Goal: Information Seeking & Learning: Learn about a topic

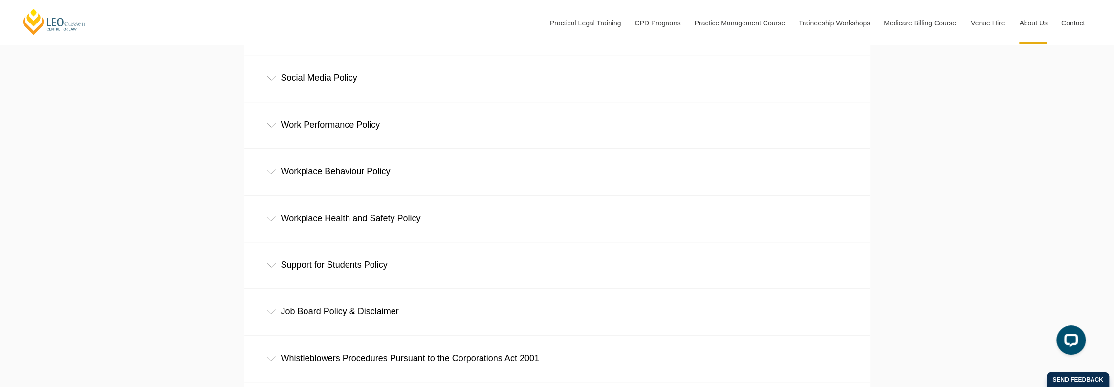
scroll to position [733, 0]
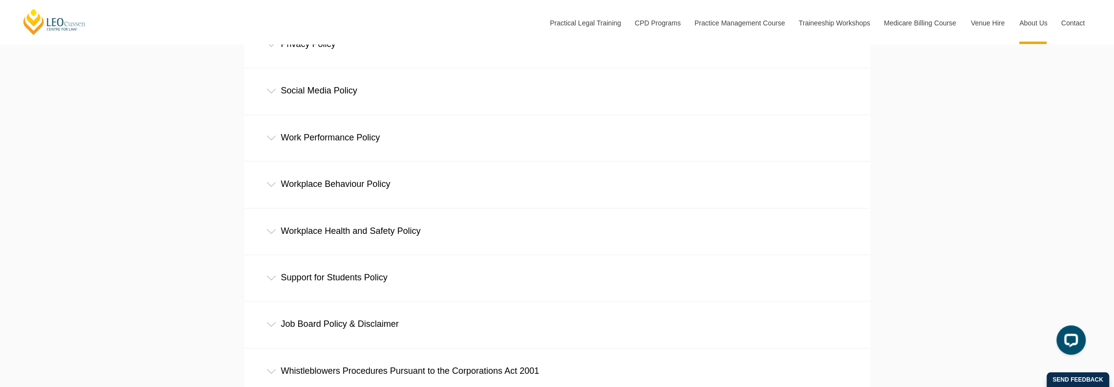
click at [312, 138] on div "Work Performance Policy" at bounding box center [557, 137] width 626 height 45
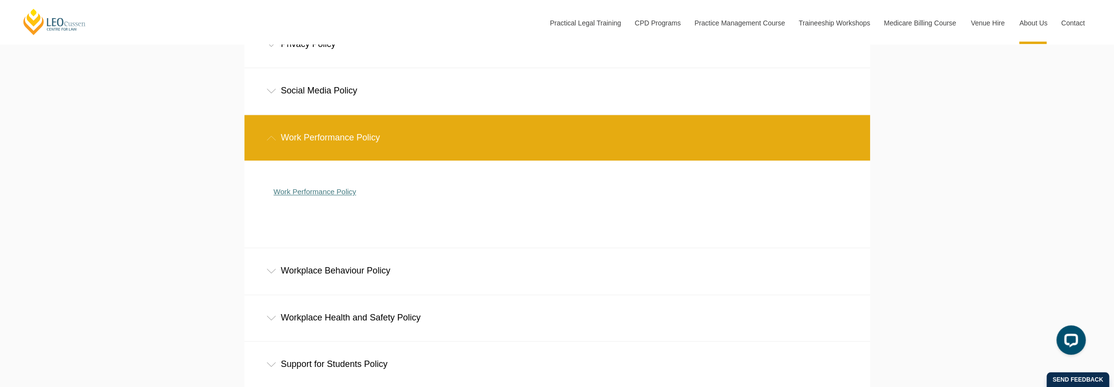
click at [344, 194] on link "Work Performance Policy" at bounding box center [315, 191] width 83 height 8
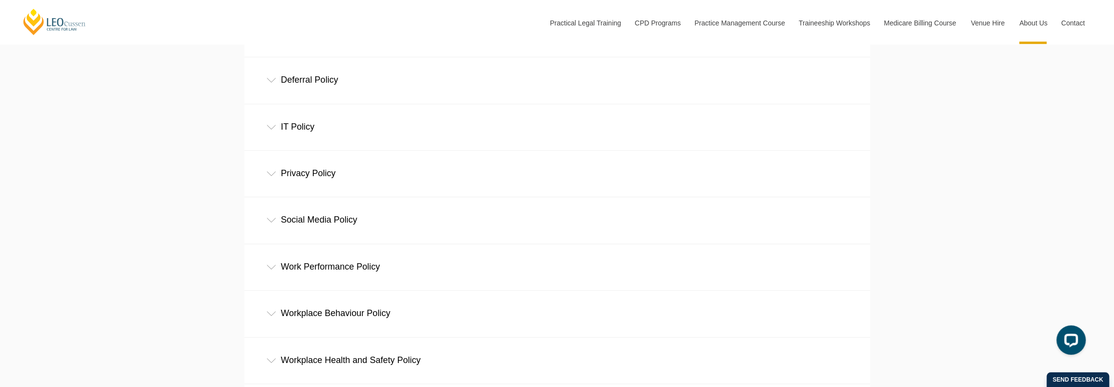
scroll to position [587, 0]
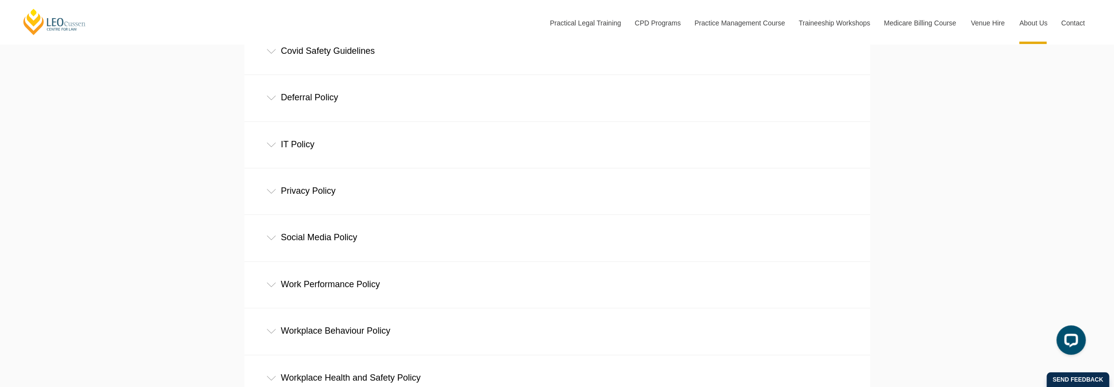
click at [311, 102] on div "Deferral Policy" at bounding box center [557, 97] width 626 height 45
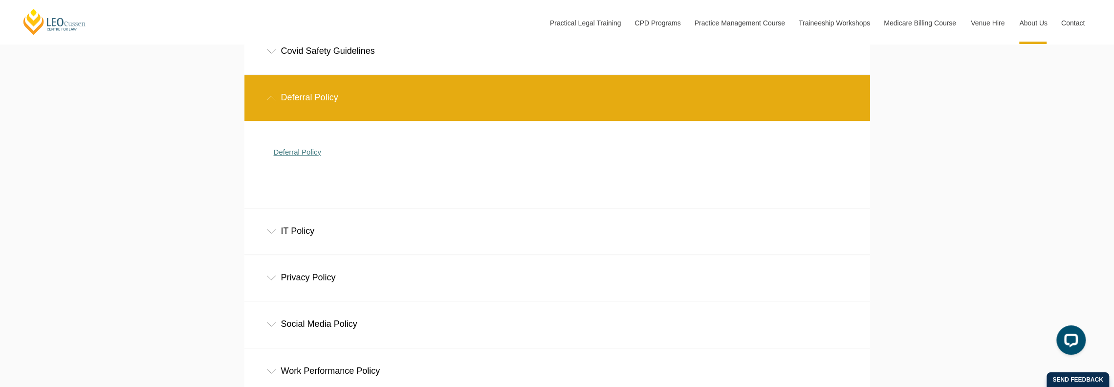
click at [291, 156] on link "Deferral Policy" at bounding box center [298, 152] width 48 height 8
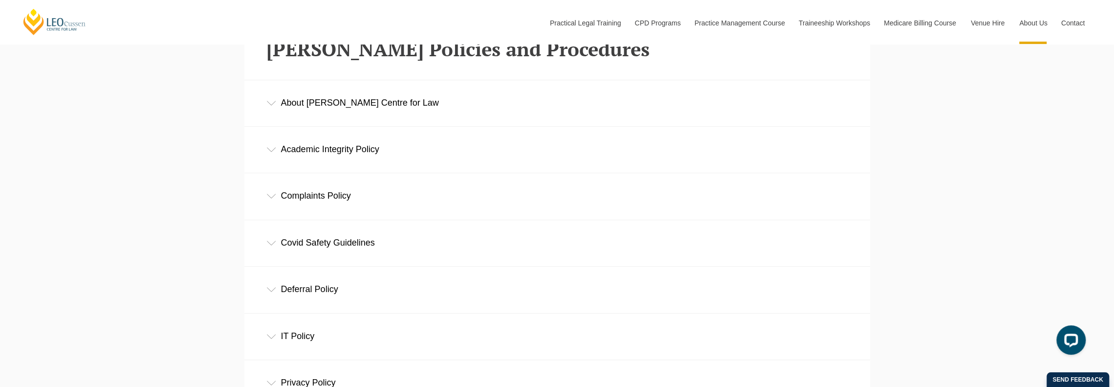
scroll to position [391, 0]
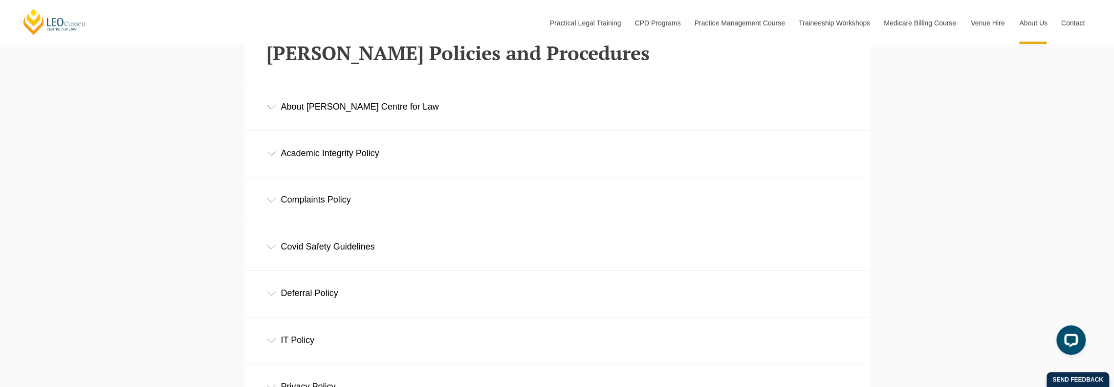
click at [328, 112] on div "About [PERSON_NAME] Centre for Law" at bounding box center [557, 106] width 626 height 45
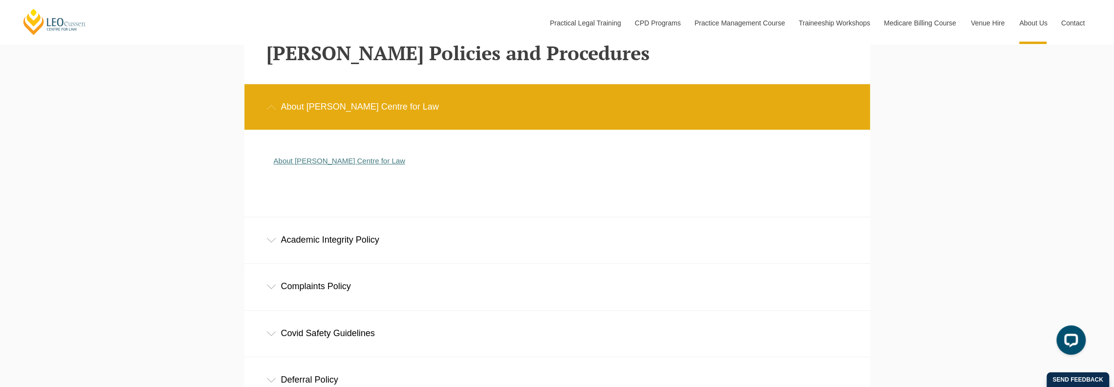
click at [337, 163] on link "About [PERSON_NAME] Centre for Law" at bounding box center [339, 160] width 131 height 8
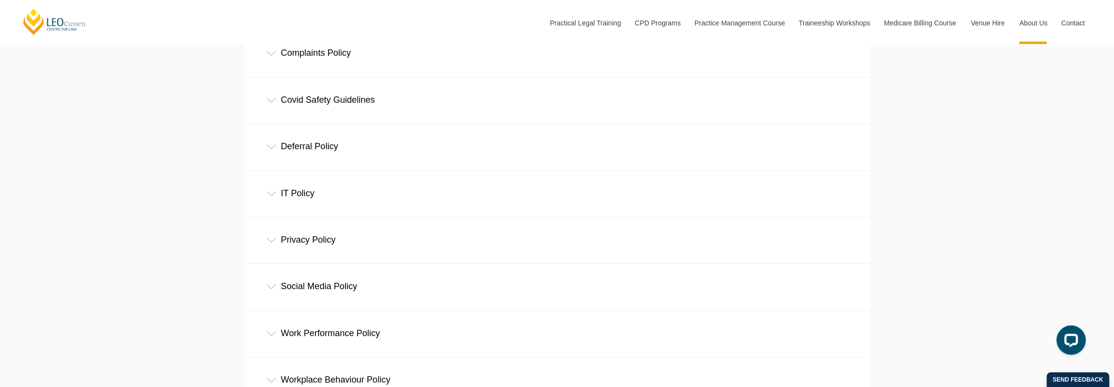
scroll to position [587, 0]
click at [316, 284] on div "Work Performance Policy" at bounding box center [557, 284] width 626 height 45
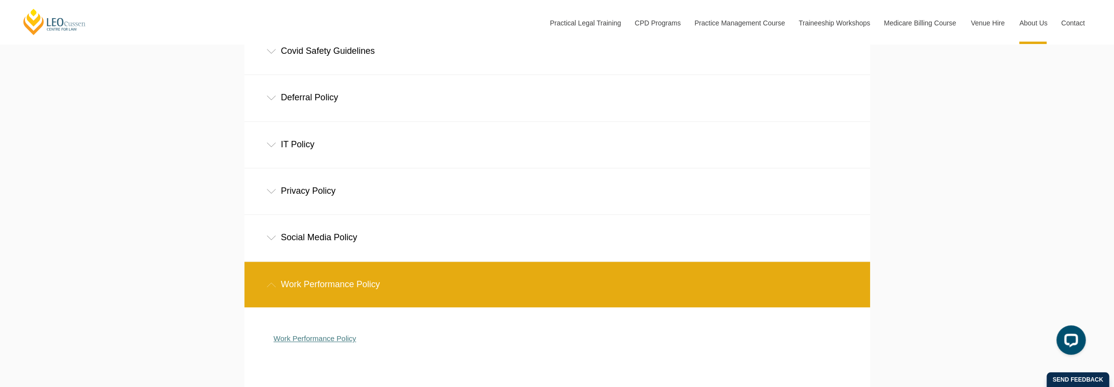
click at [324, 340] on link "Work Performance Policy" at bounding box center [315, 338] width 83 height 8
